Goal: Find specific page/section: Find specific page/section

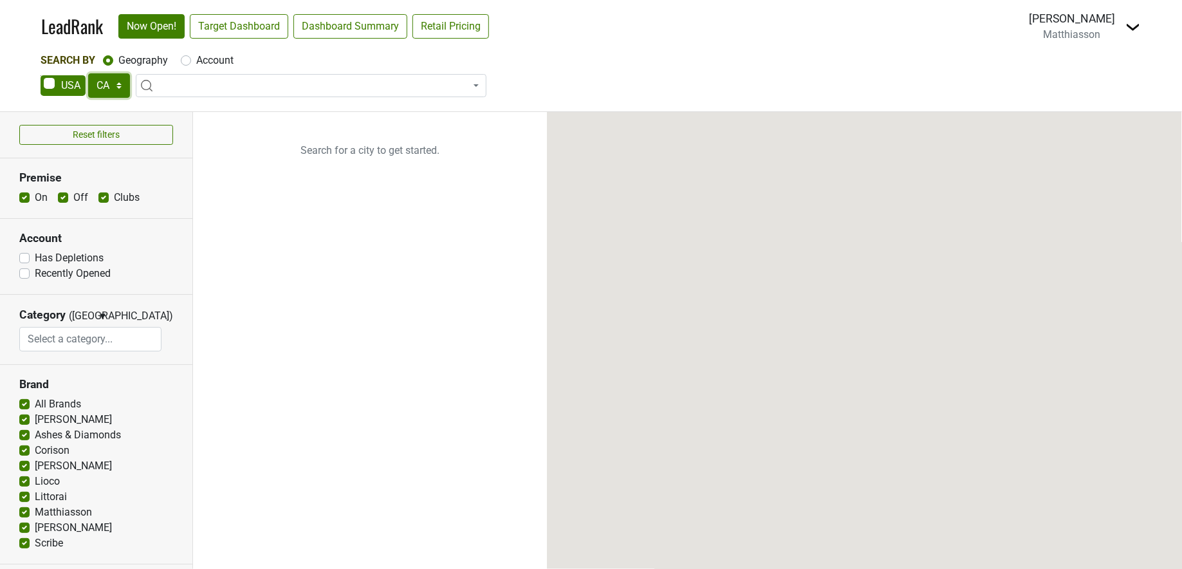
click at [118, 80] on select "AK AL AR AZ CA CO CT DC DE FL [GEOGRAPHIC_DATA] HI IA ID IL IN KS [GEOGRAPHIC_D…" at bounding box center [109, 85] width 42 height 24
select select "MN"
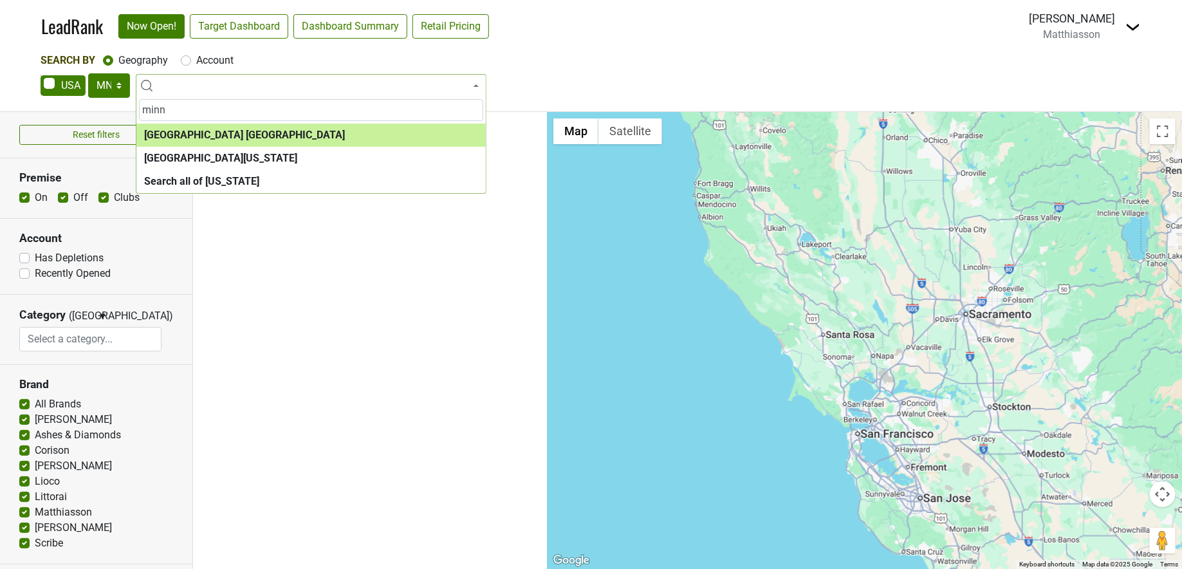
type input "minn"
select select "1146"
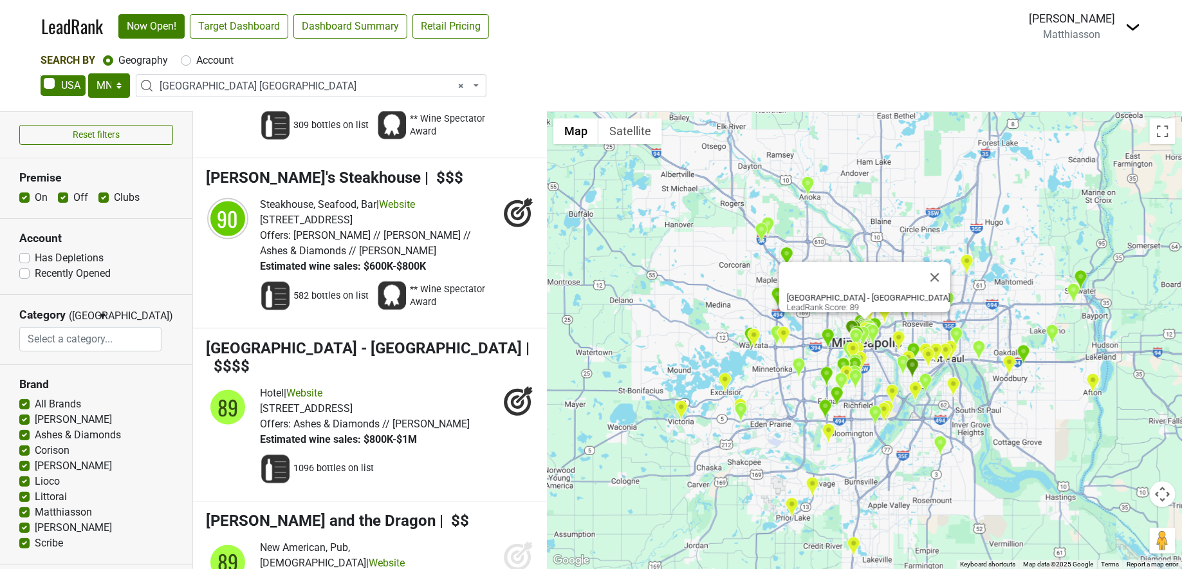
scroll to position [3198, 0]
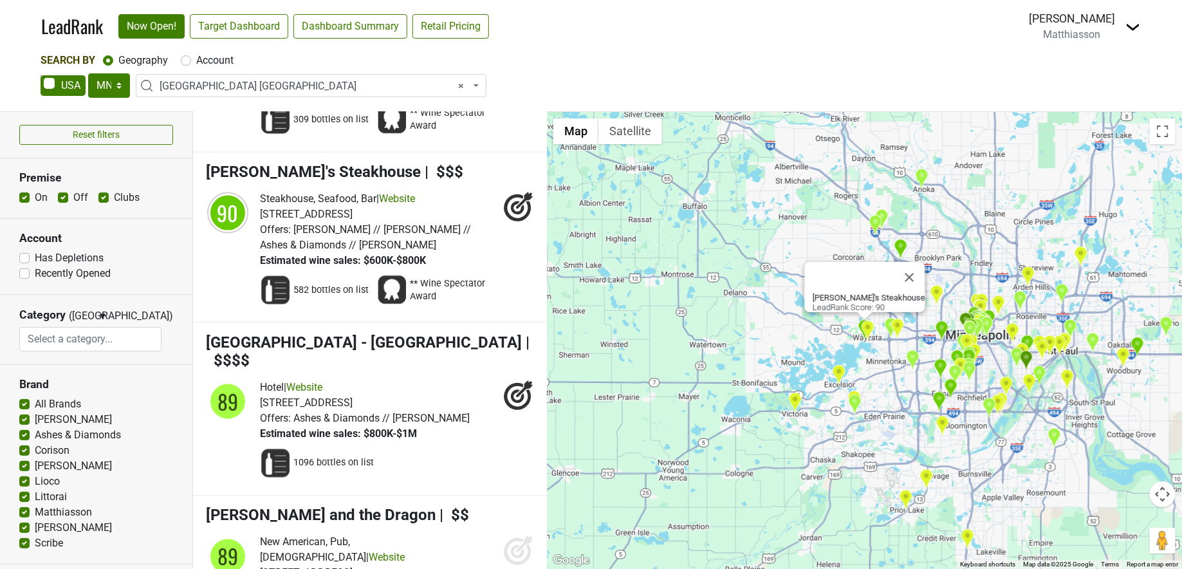
click at [196, 59] on label "Account" at bounding box center [214, 60] width 37 height 15
click at [187, 59] on input "Account" at bounding box center [186, 59] width 10 height 13
radio input "true"
select select
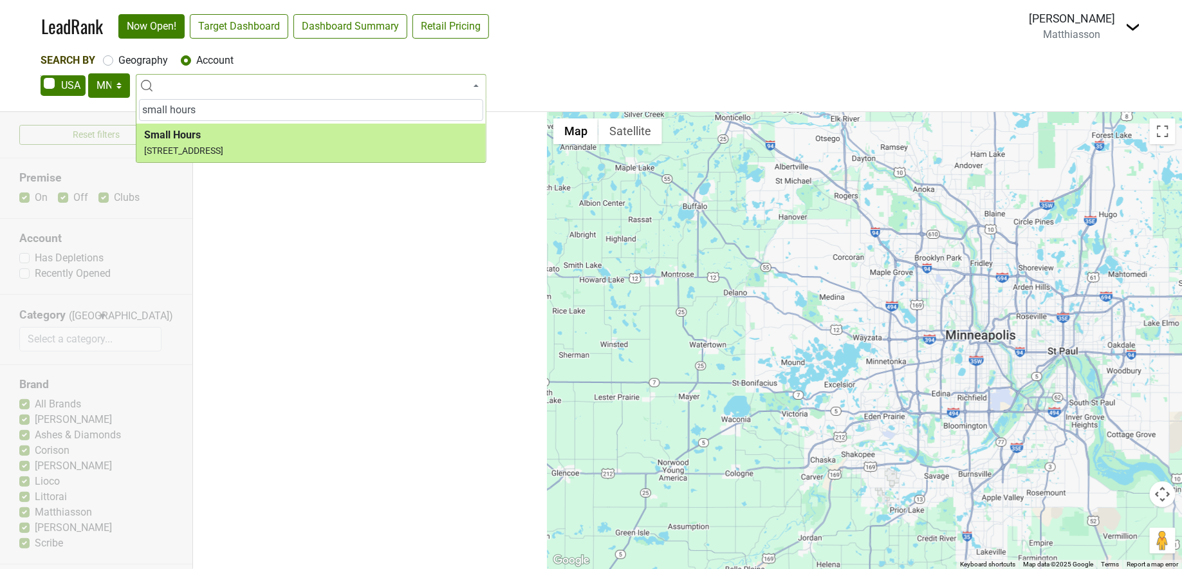
type input "small hours"
select select "124453861"
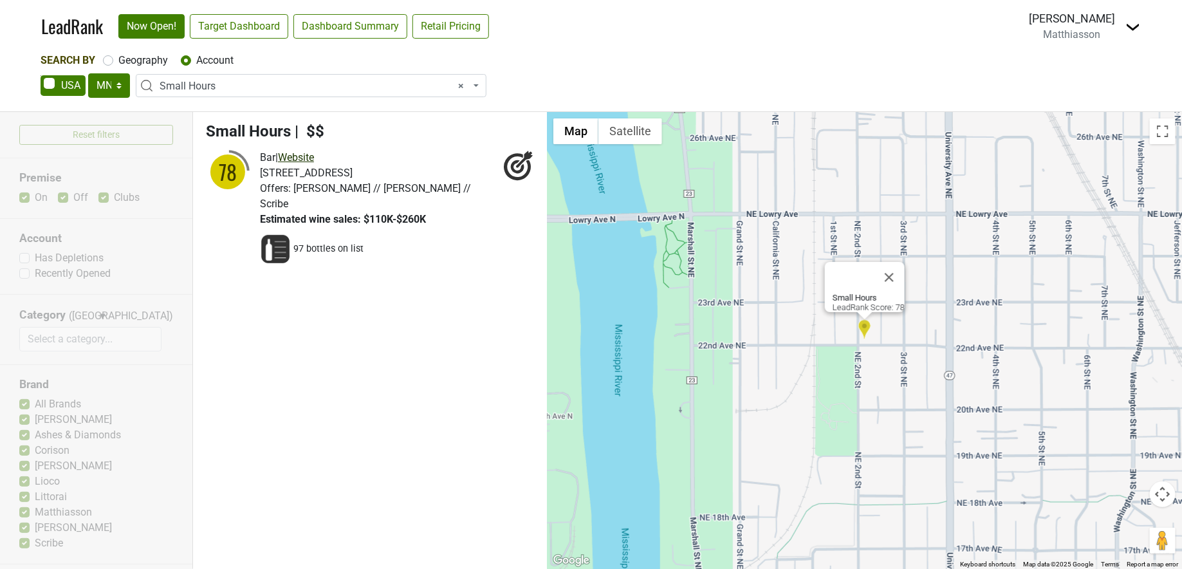
click at [310, 157] on link "Website" at bounding box center [296, 157] width 36 height 12
click at [229, 84] on span "× Small Hours" at bounding box center [315, 85] width 311 height 15
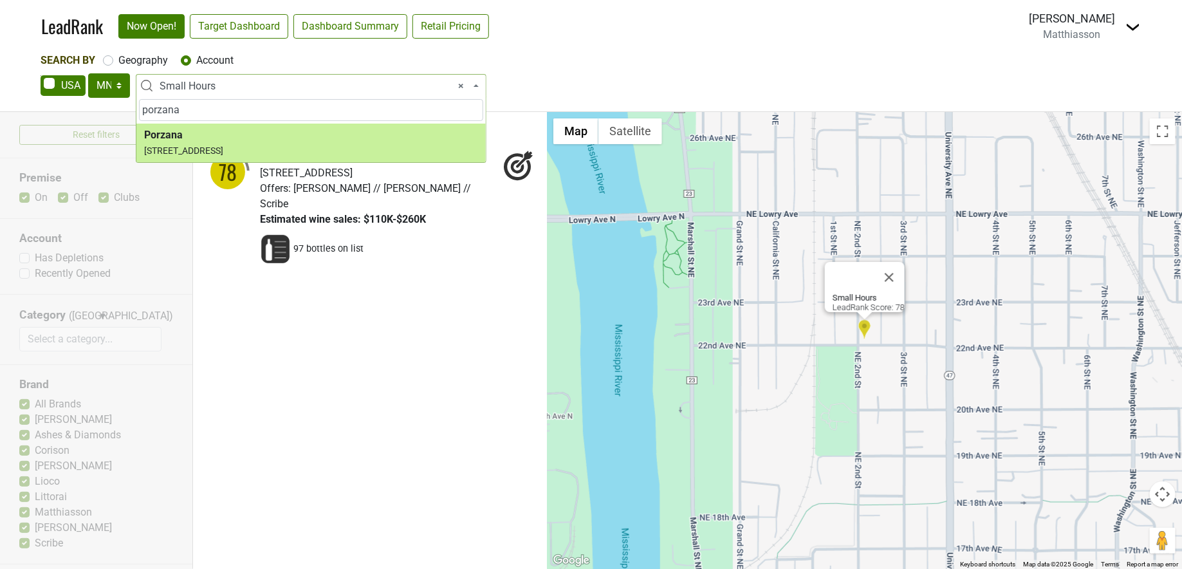
type input "porzana"
select select "124379083"
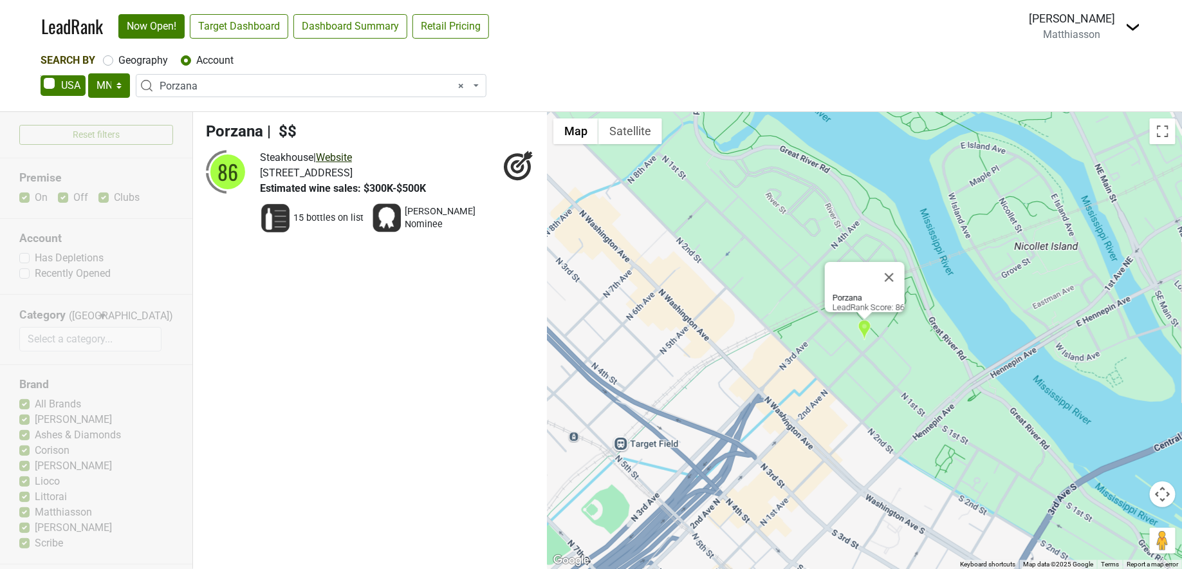
click at [350, 157] on link "Website" at bounding box center [334, 157] width 36 height 12
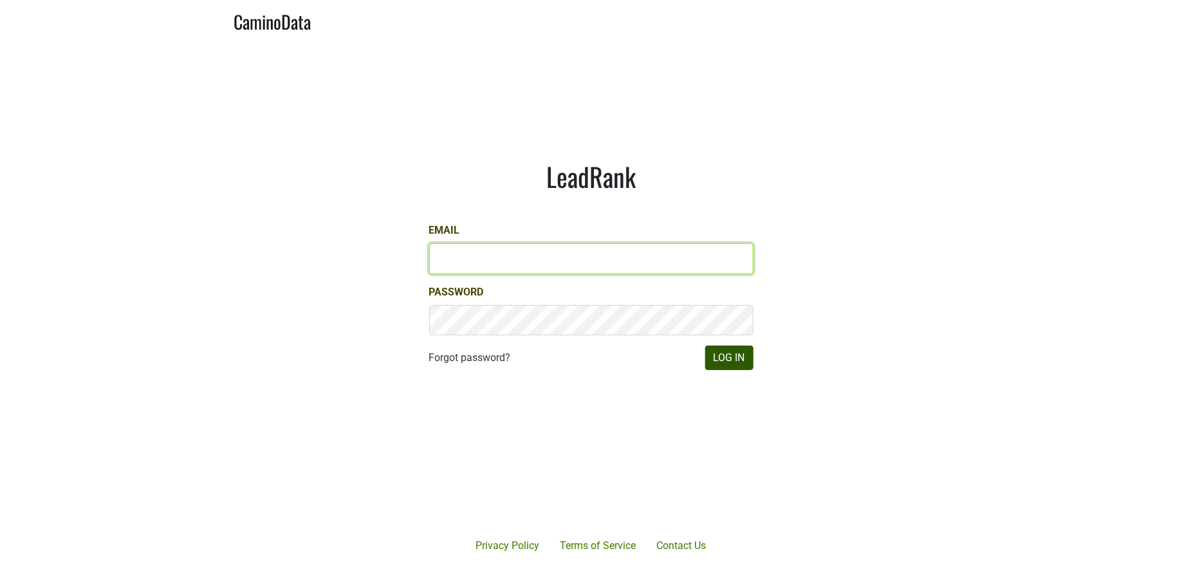
type input "[PERSON_NAME][EMAIL_ADDRESS][DOMAIN_NAME]"
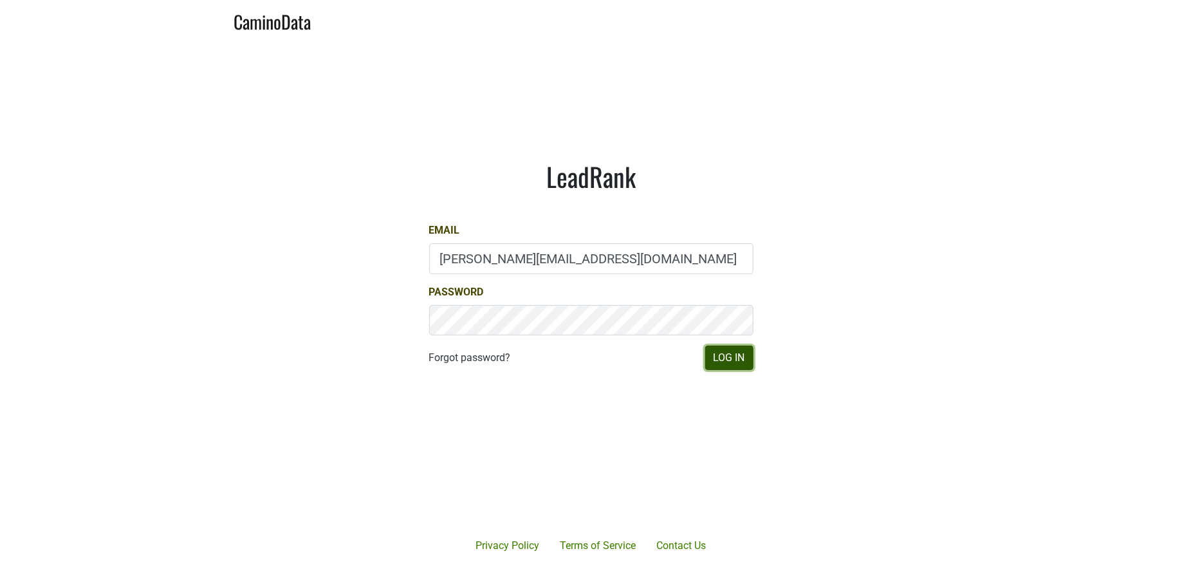
click at [720, 358] on button "Log In" at bounding box center [729, 357] width 48 height 24
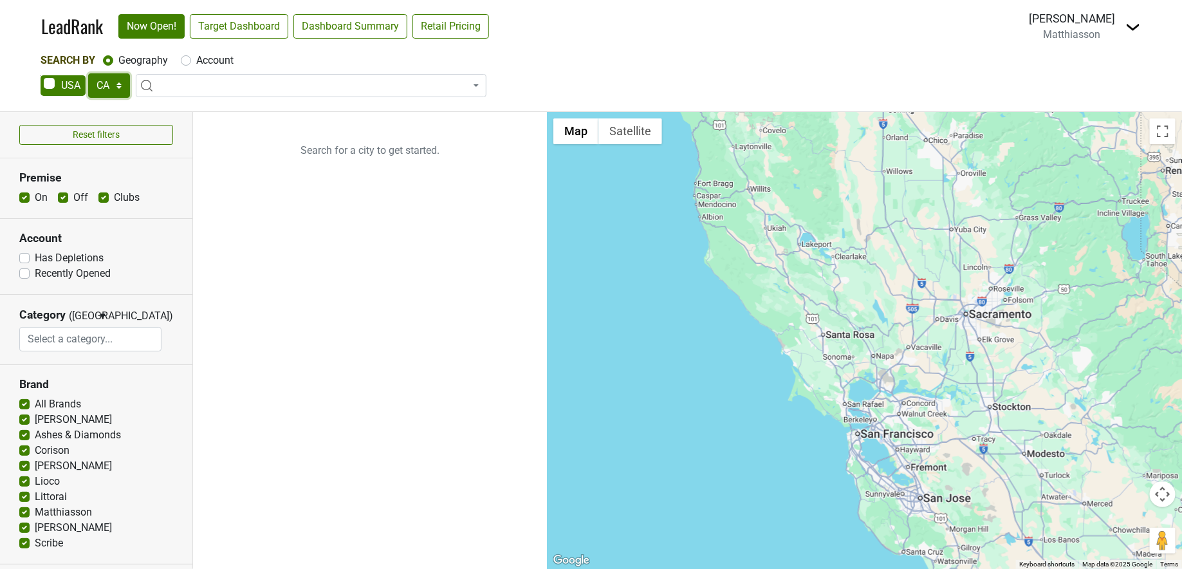
click at [111, 84] on select "AK AL AR AZ CA CO CT DC DE FL GA HI IA ID IL IN KS KY LA MA MD ME MI MN MO MS M…" at bounding box center [109, 85] width 42 height 24
select select "MN"
click at [211, 84] on span at bounding box center [311, 85] width 351 height 23
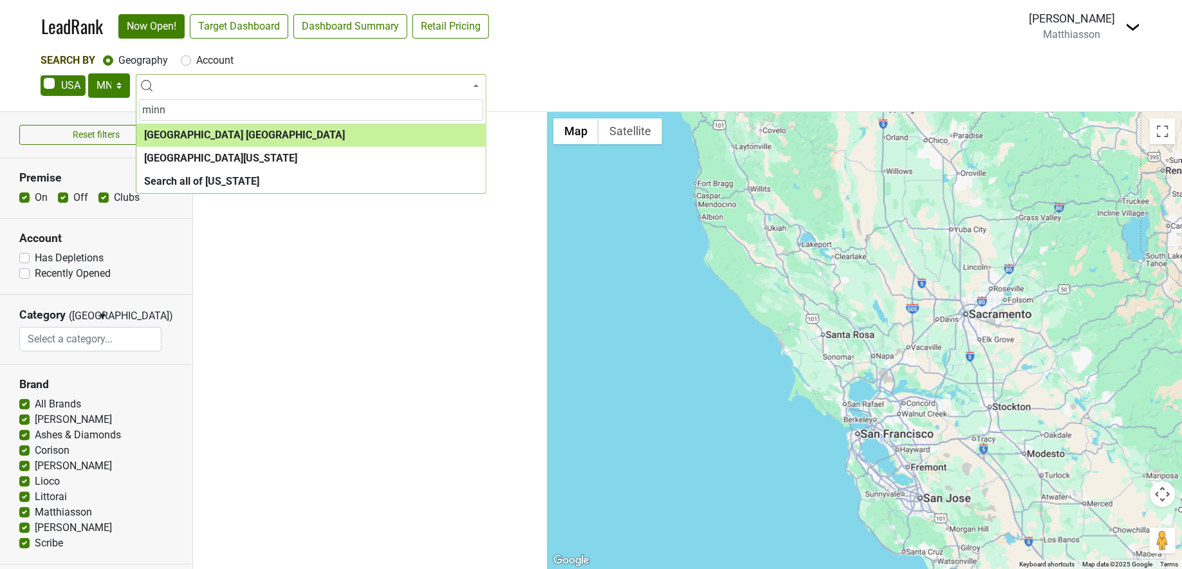
type input "minn"
select select "1146"
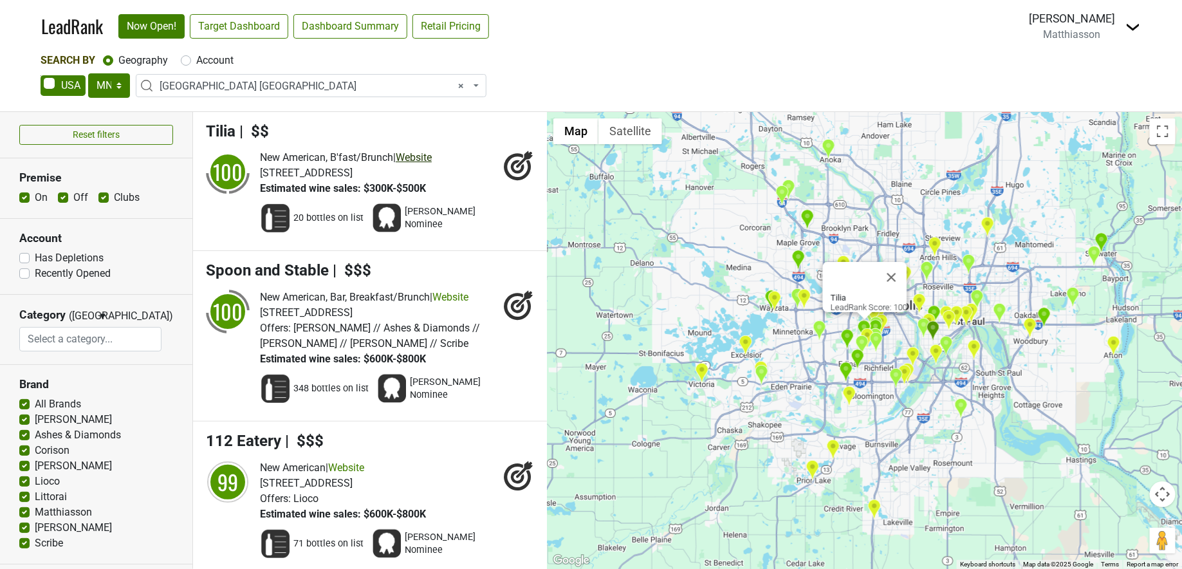
click at [428, 160] on link "Website" at bounding box center [414, 157] width 36 height 12
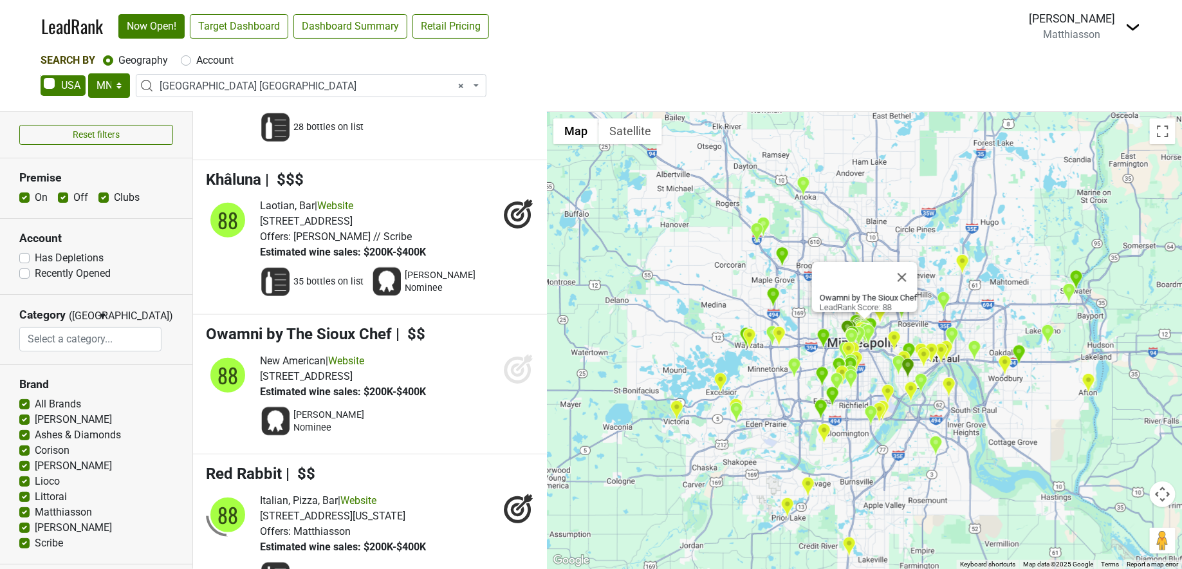
scroll to position [5216, 0]
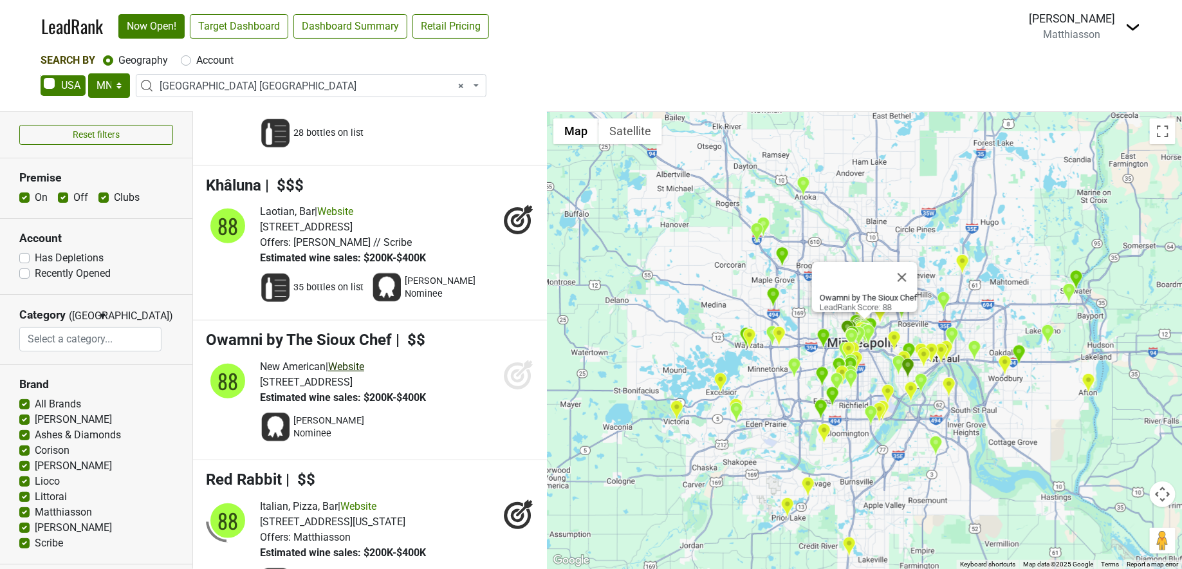
click at [363, 360] on link "Website" at bounding box center [346, 366] width 36 height 12
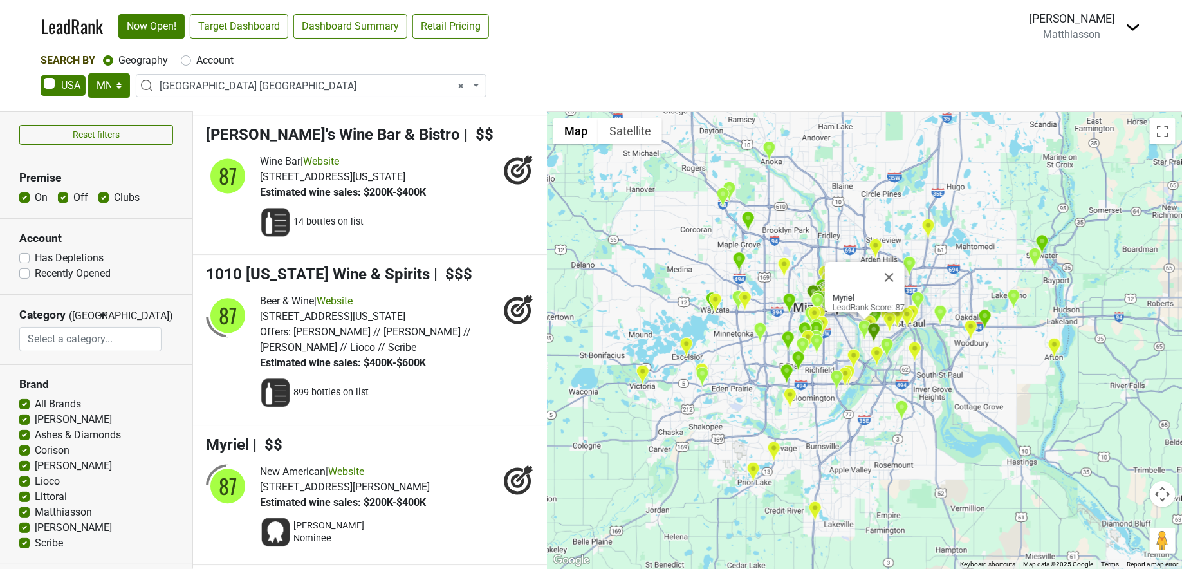
scroll to position [6093, 0]
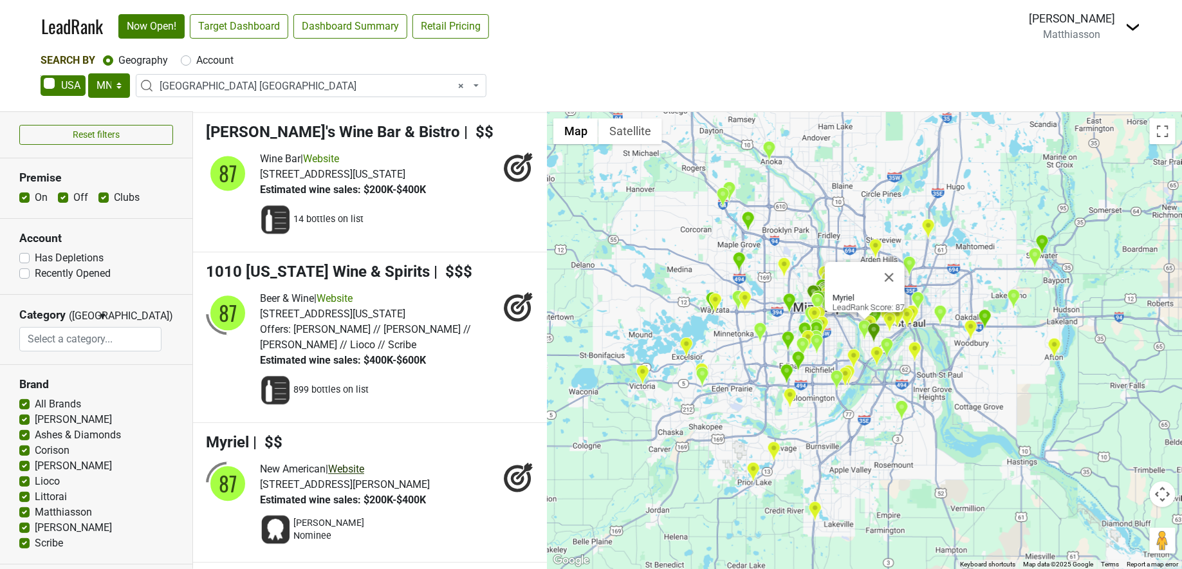
click at [354, 463] on link "Website" at bounding box center [346, 469] width 36 height 12
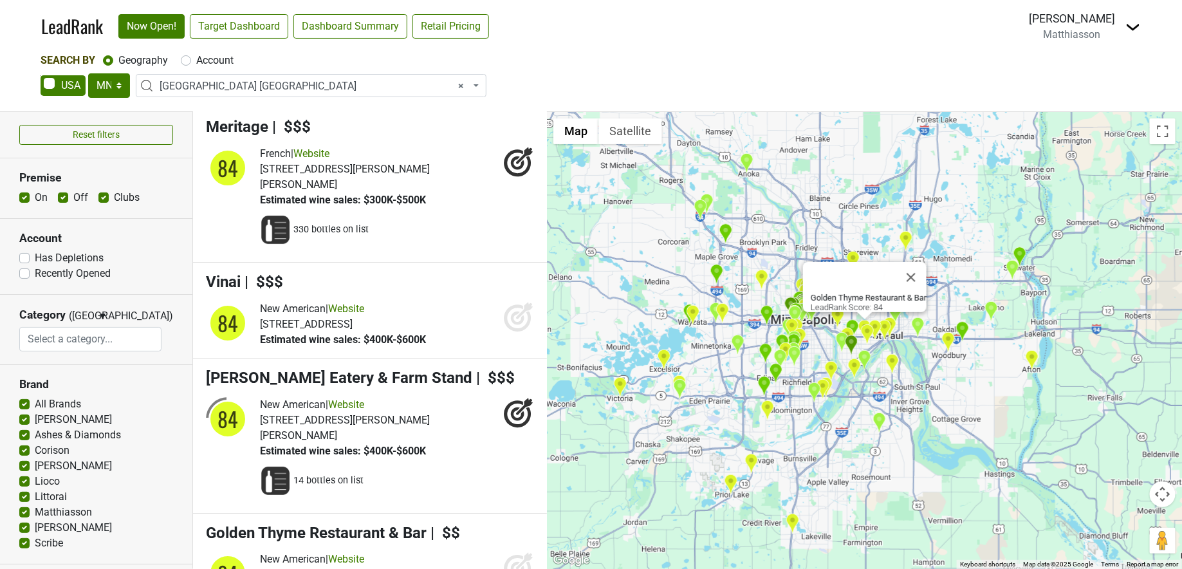
scroll to position [9259, 0]
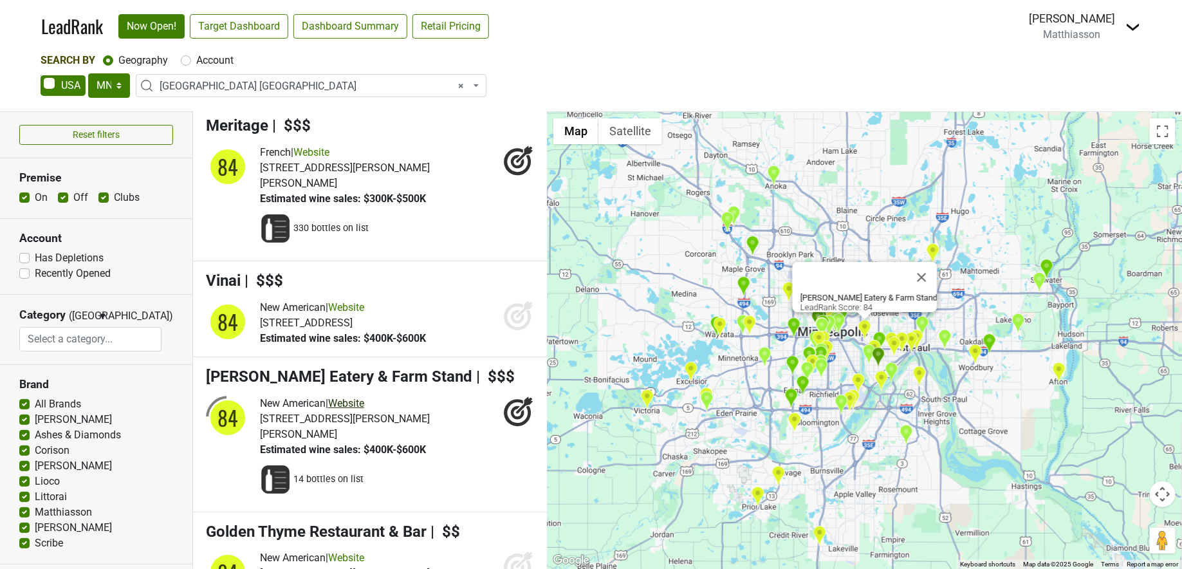
click at [364, 397] on link "Website" at bounding box center [346, 403] width 36 height 12
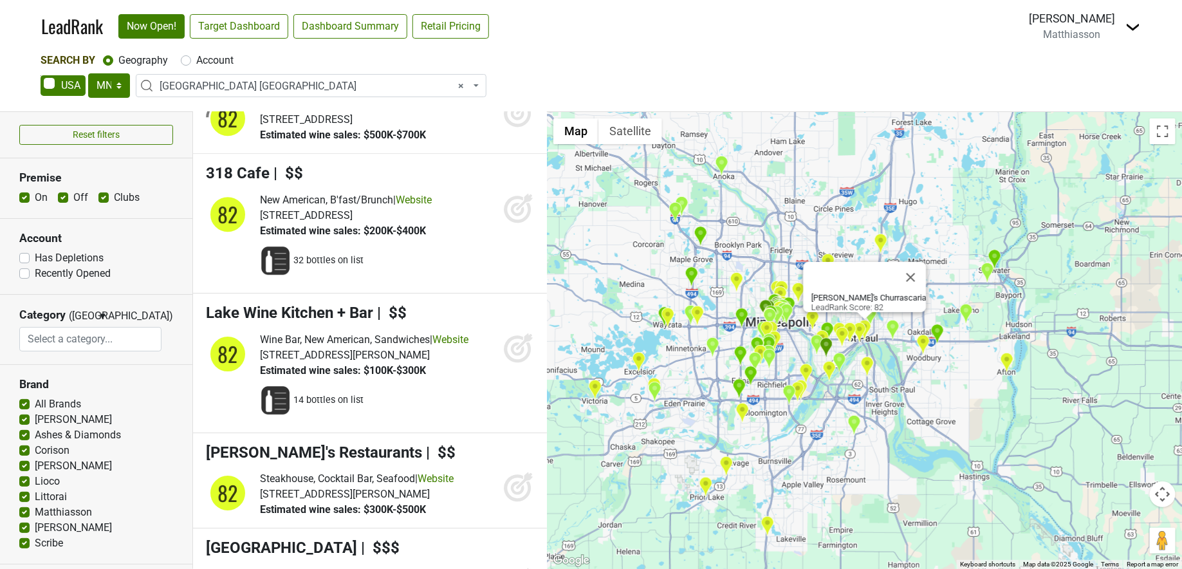
scroll to position [11394, 0]
